Goal: Transaction & Acquisition: Purchase product/service

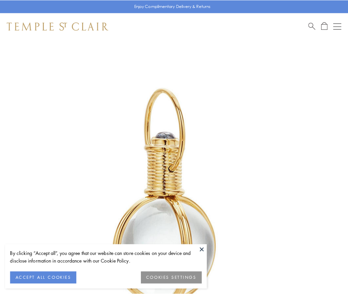
scroll to position [173, 0]
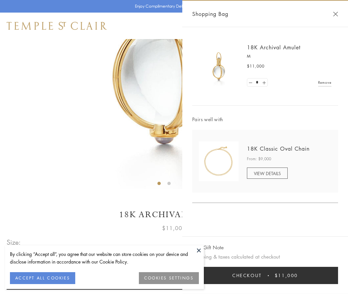
click at [265, 276] on button "Checkout $11,000" at bounding box center [265, 275] width 146 height 17
